Goal: Use online tool/utility: Use online tool/utility

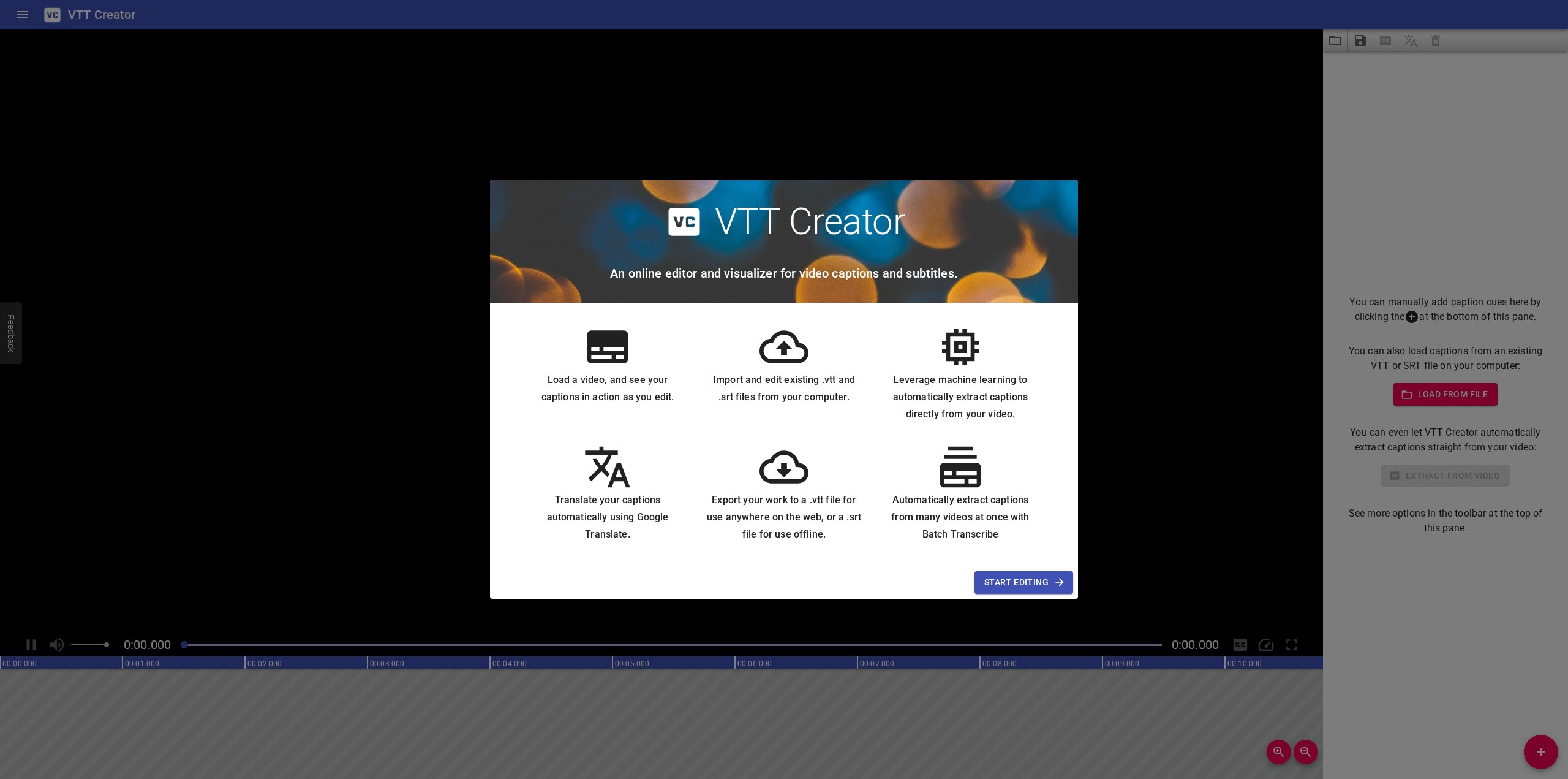
click at [1009, 583] on span "Start Editing" at bounding box center [1024, 582] width 79 height 16
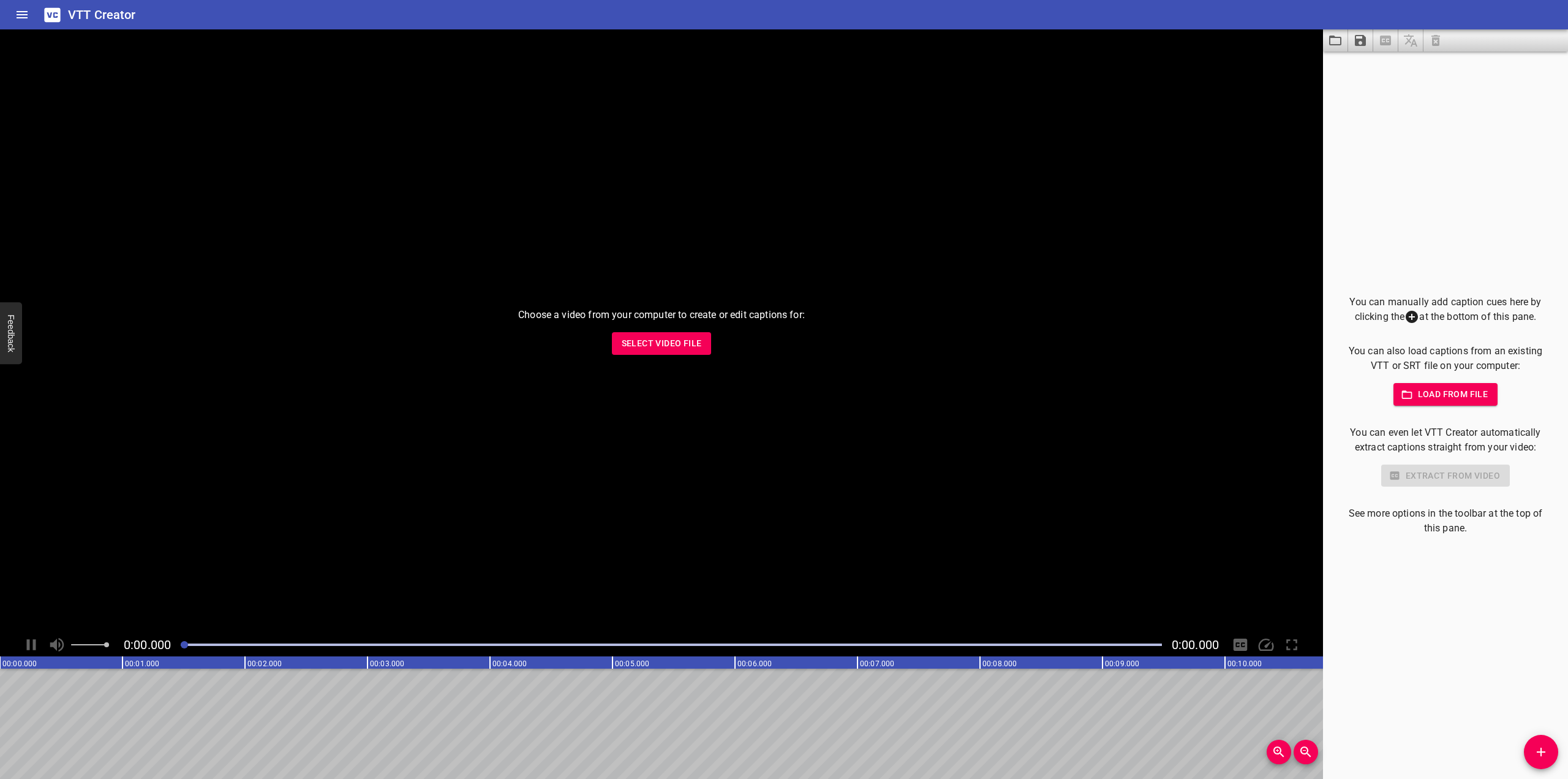
click at [665, 349] on span "Select Video File" at bounding box center [662, 343] width 80 height 16
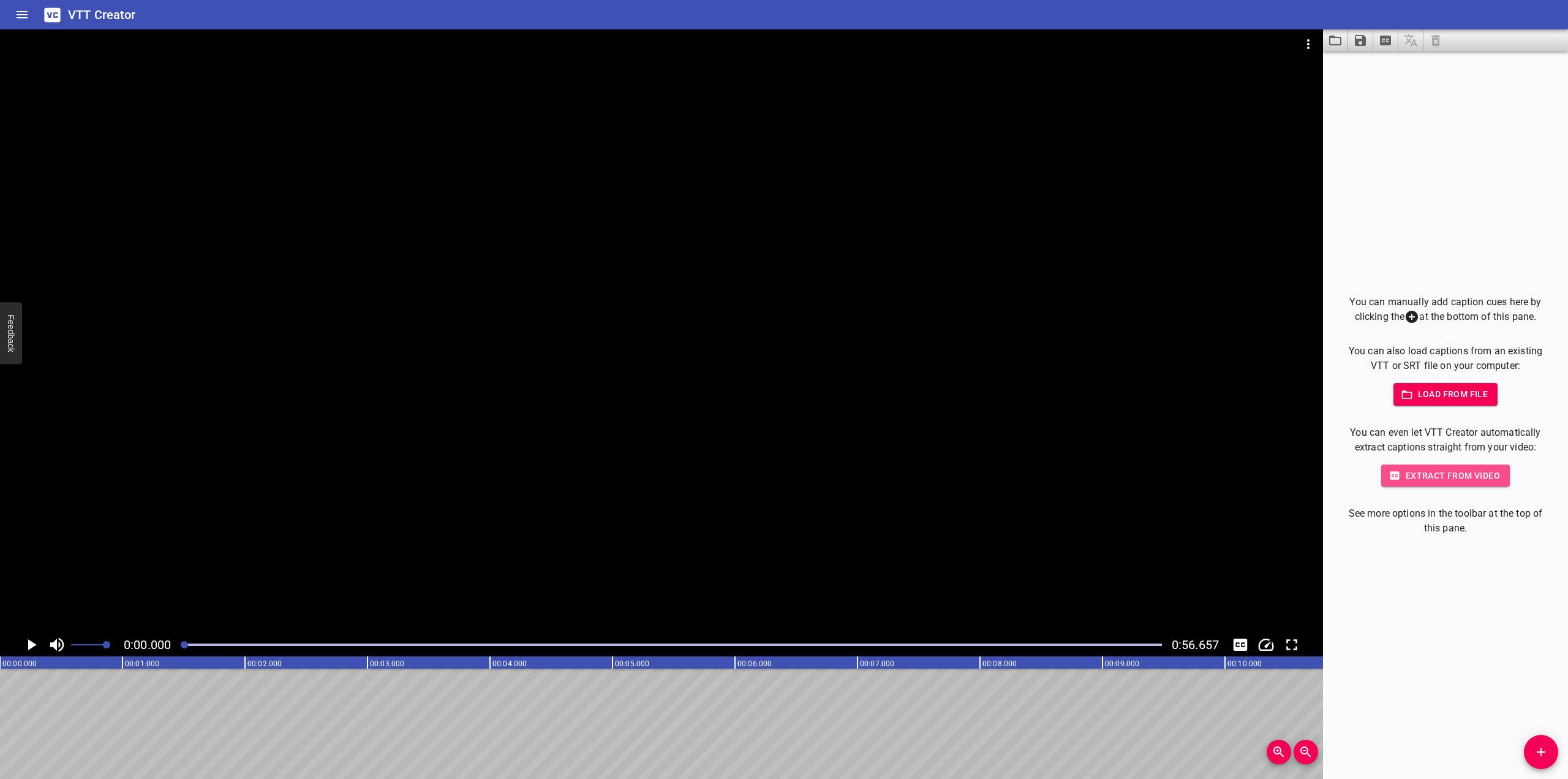
click at [1427, 472] on span "Extract from video" at bounding box center [1446, 476] width 110 height 16
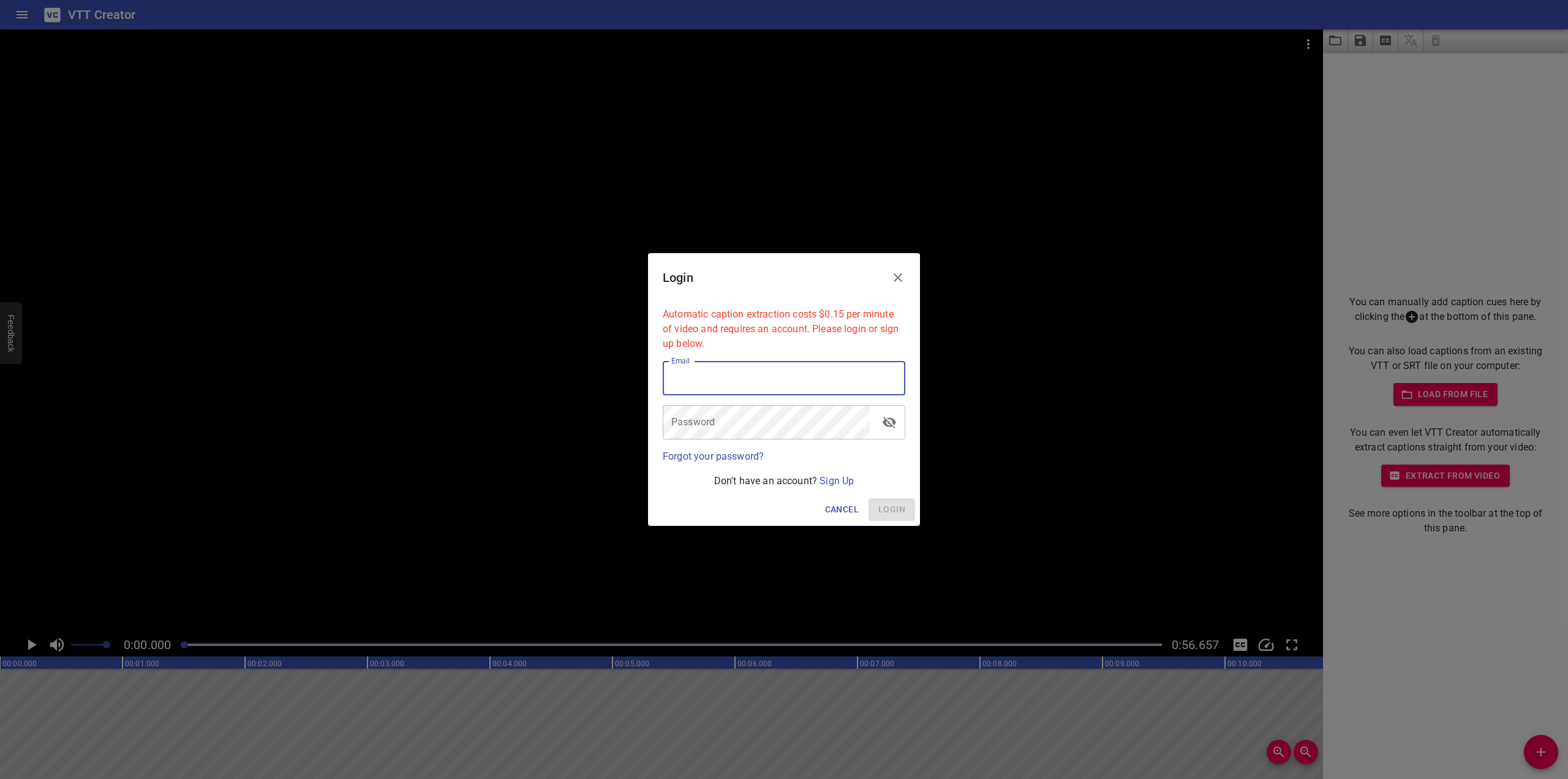
click at [720, 384] on input "email" at bounding box center [784, 377] width 242 height 34
type input "[PERSON_NAME][EMAIL_ADDRESS][PERSON_NAME][DOMAIN_NAME]"
click at [850, 483] on link "Sign Up" at bounding box center [836, 481] width 34 height 12
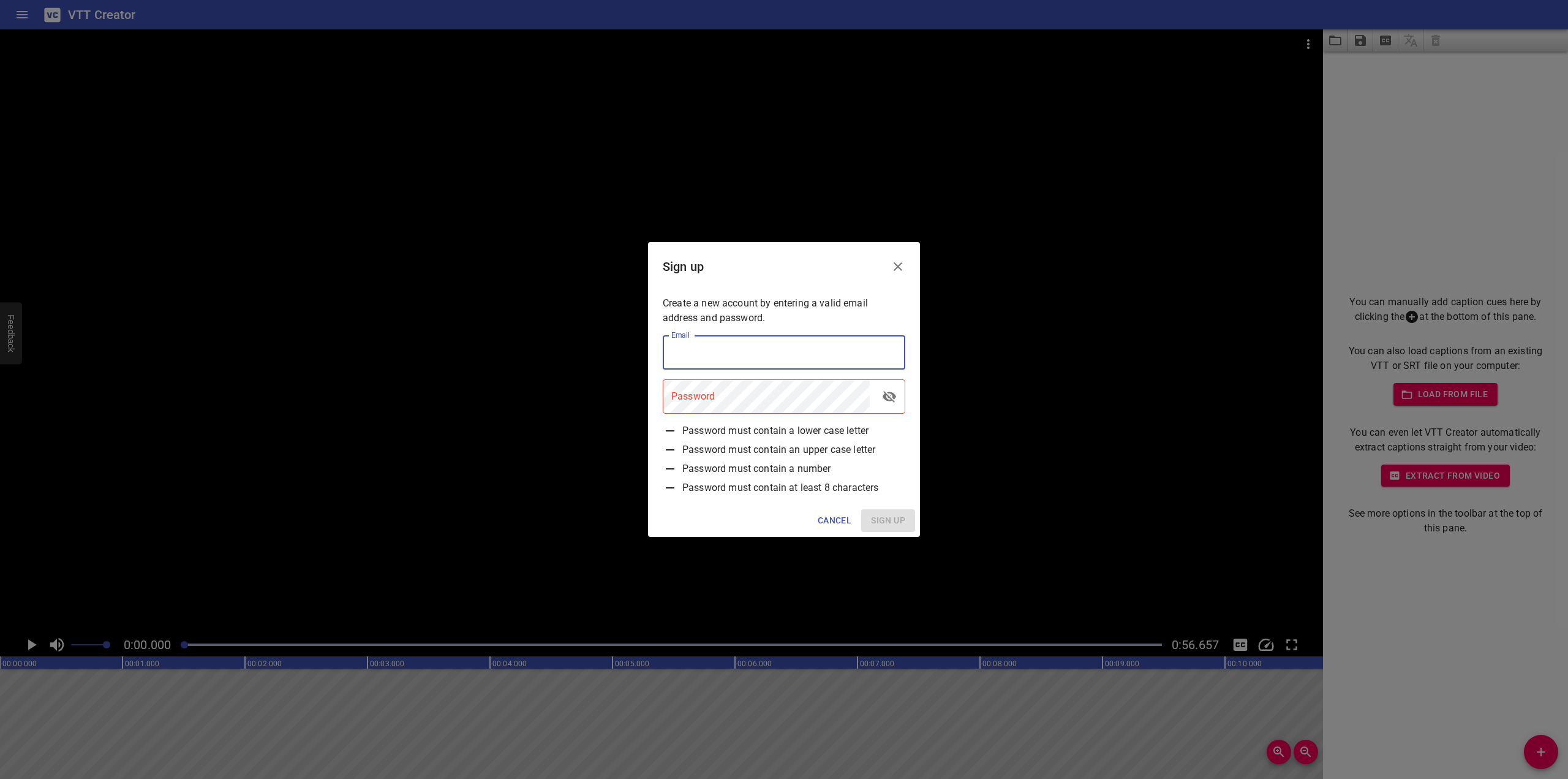
click at [719, 356] on input "email" at bounding box center [784, 352] width 242 height 34
type input "[PERSON_NAME][EMAIL_ADDRESS][PERSON_NAME][DOMAIN_NAME]"
click at [891, 528] on button "Sign up" at bounding box center [889, 519] width 54 height 22
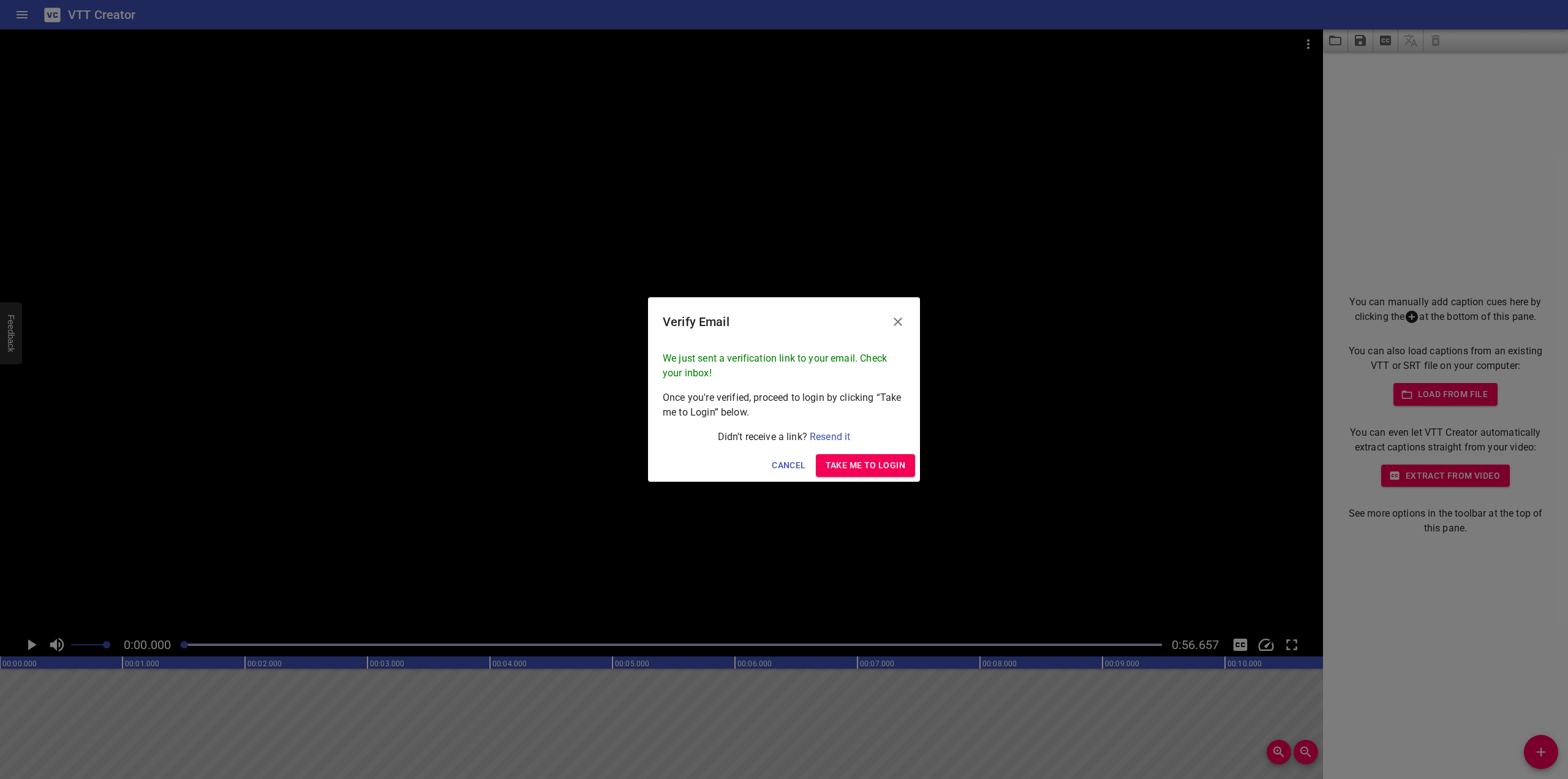
click at [862, 463] on span "Take me to Login" at bounding box center [865, 465] width 79 height 16
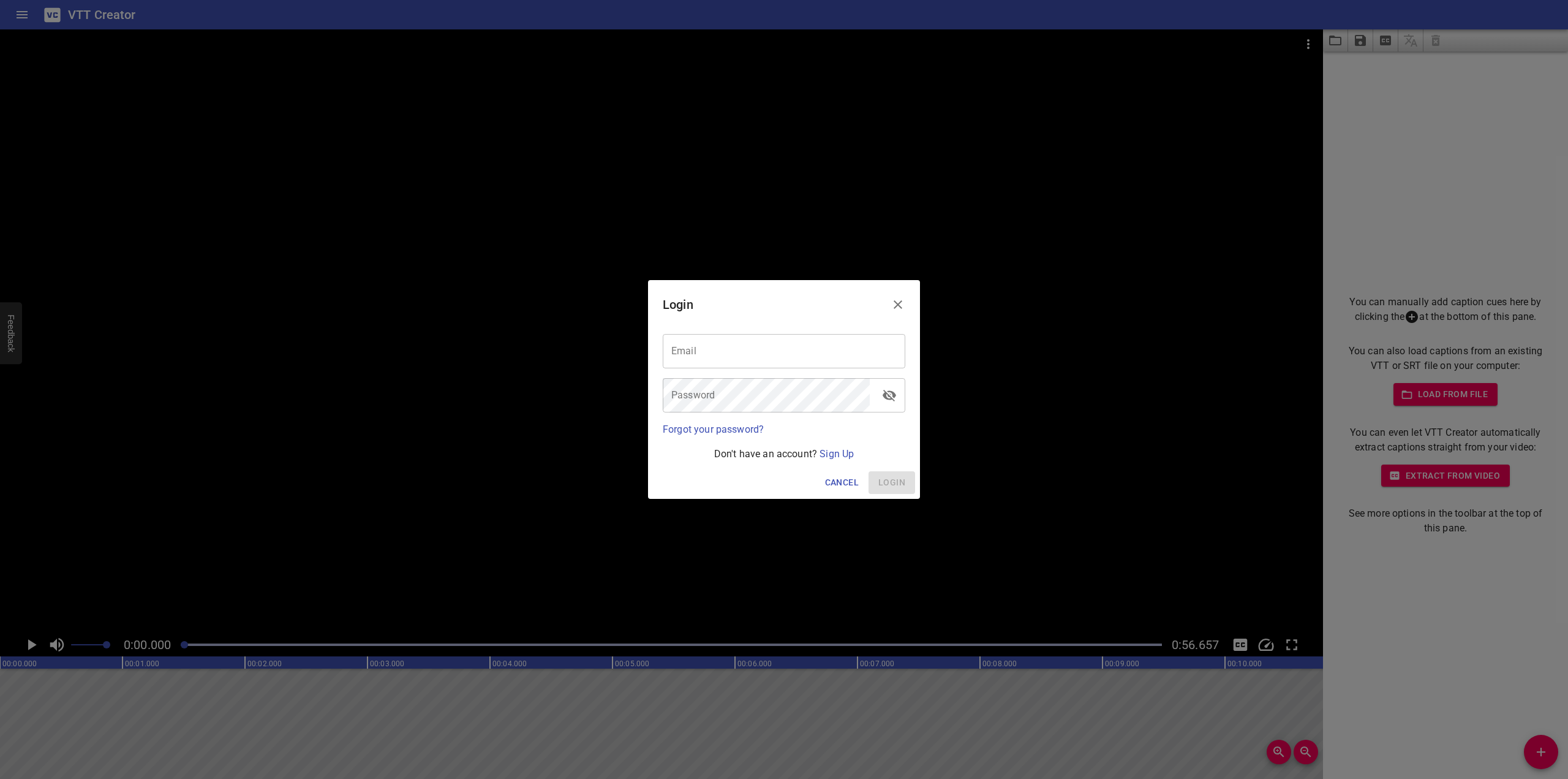
click at [748, 354] on input "email" at bounding box center [784, 351] width 242 height 34
type input "[PERSON_NAME][EMAIL_ADDRESS][PERSON_NAME][DOMAIN_NAME]"
click at [894, 487] on span "Login" at bounding box center [893, 483] width 27 height 16
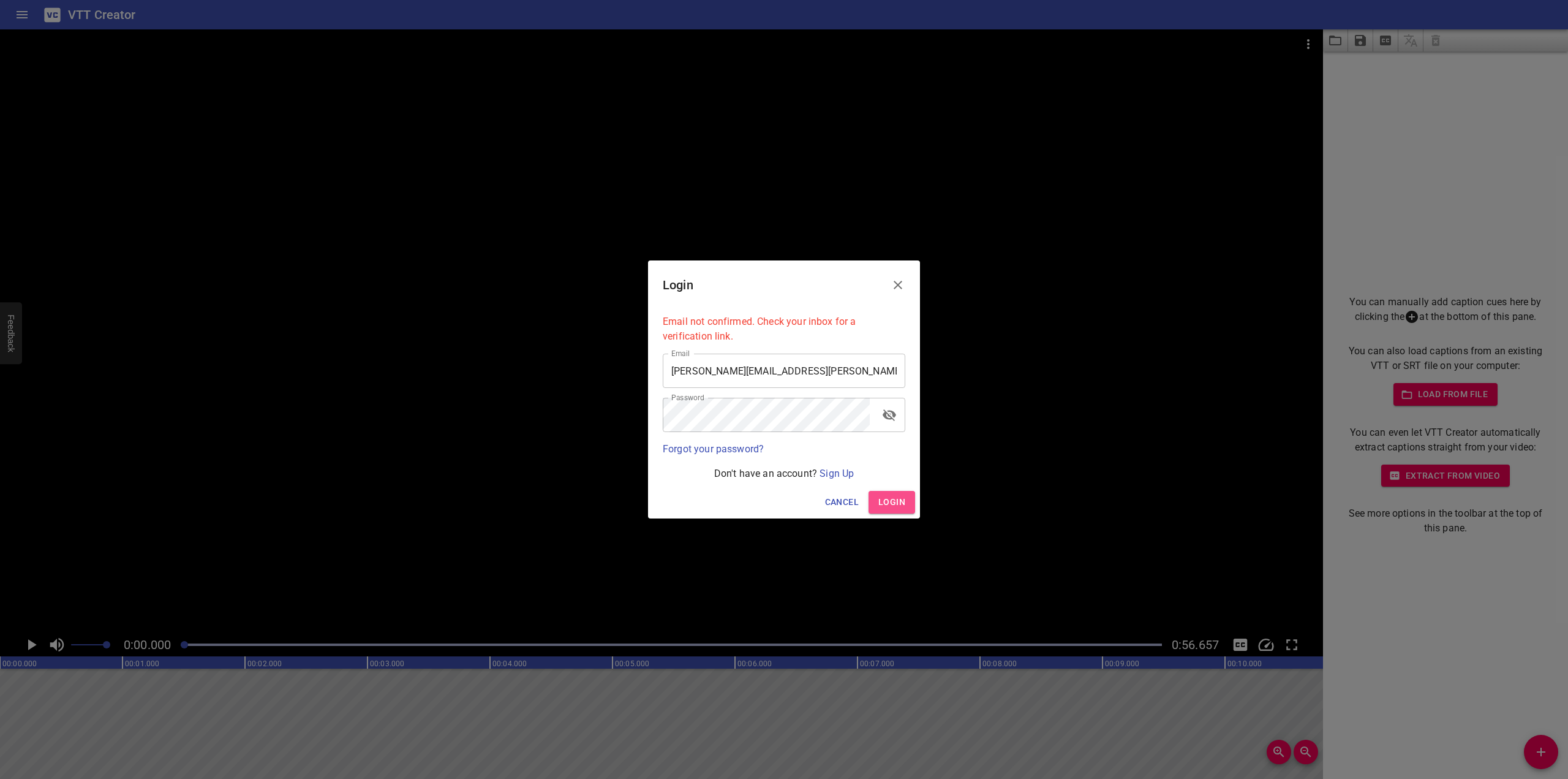
click at [897, 497] on span "Login" at bounding box center [893, 502] width 27 height 16
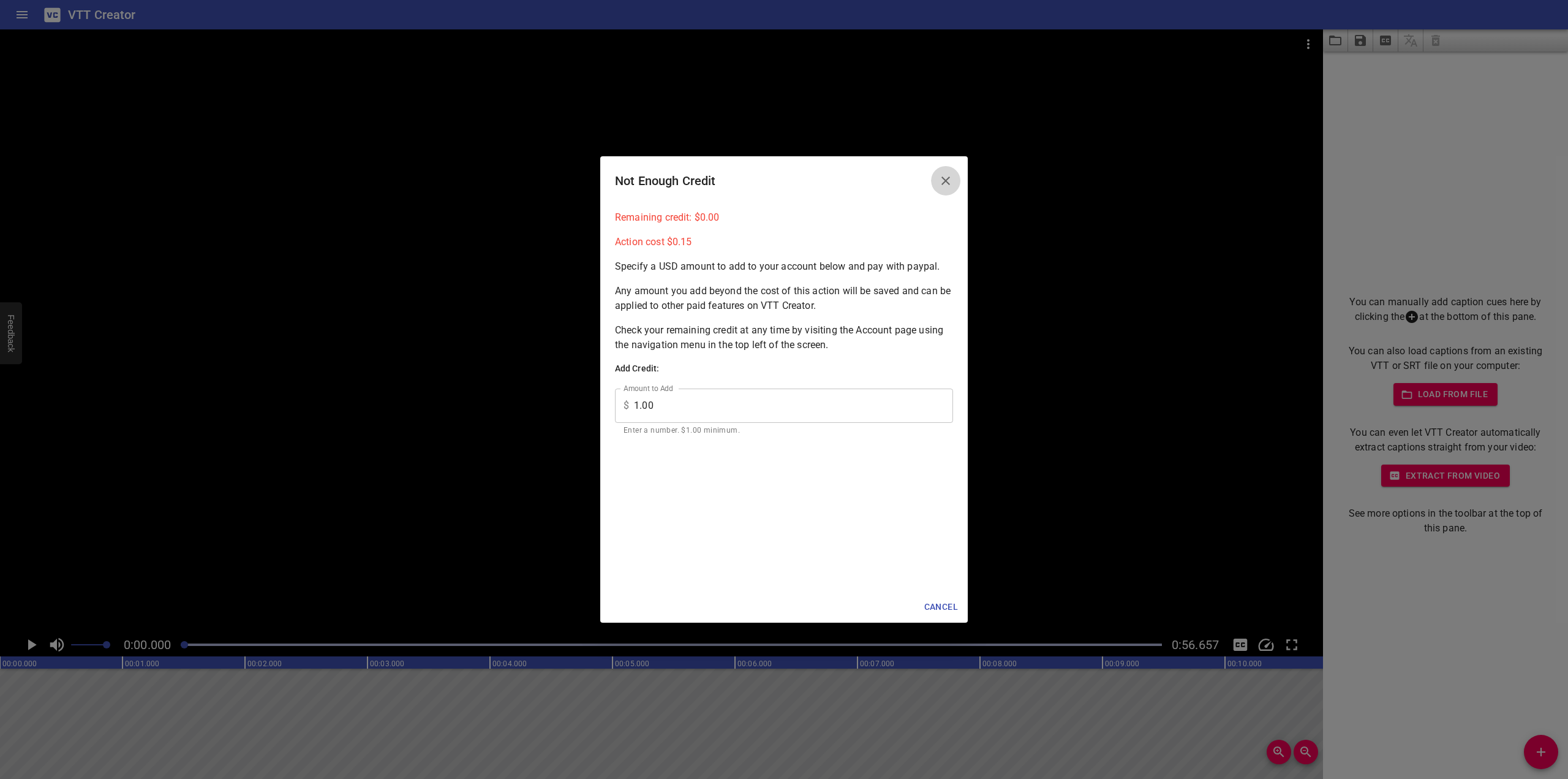
click at [948, 183] on icon "Close" at bounding box center [946, 180] width 15 height 15
